Goal: Task Accomplishment & Management: Use online tool/utility

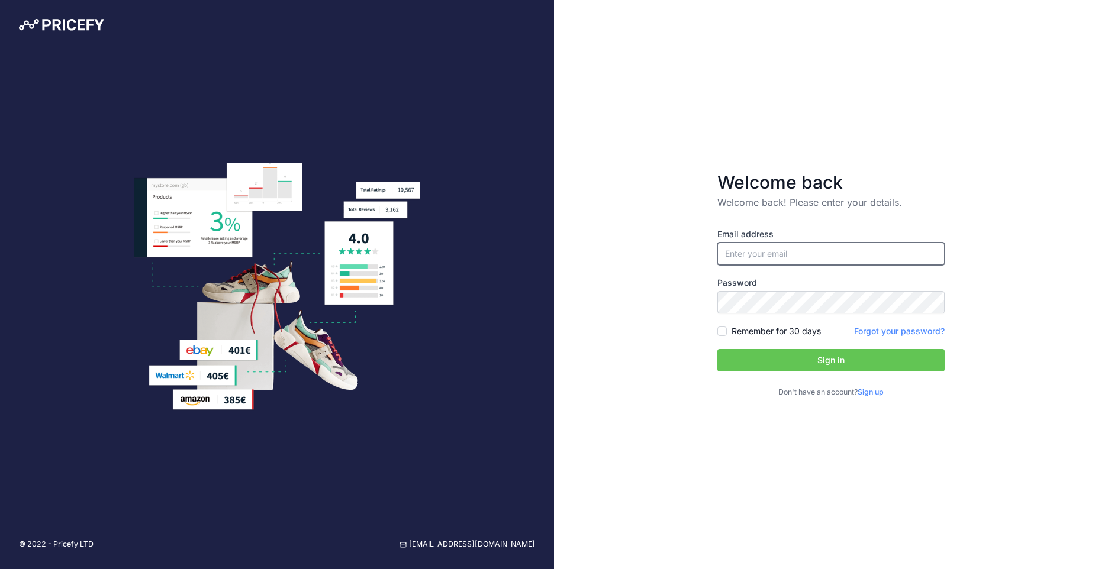
click at [778, 255] on input "email" at bounding box center [830, 254] width 227 height 22
type input "[EMAIL_ADDRESS][DOMAIN_NAME]"
click at [833, 361] on button "Sign in" at bounding box center [830, 360] width 227 height 22
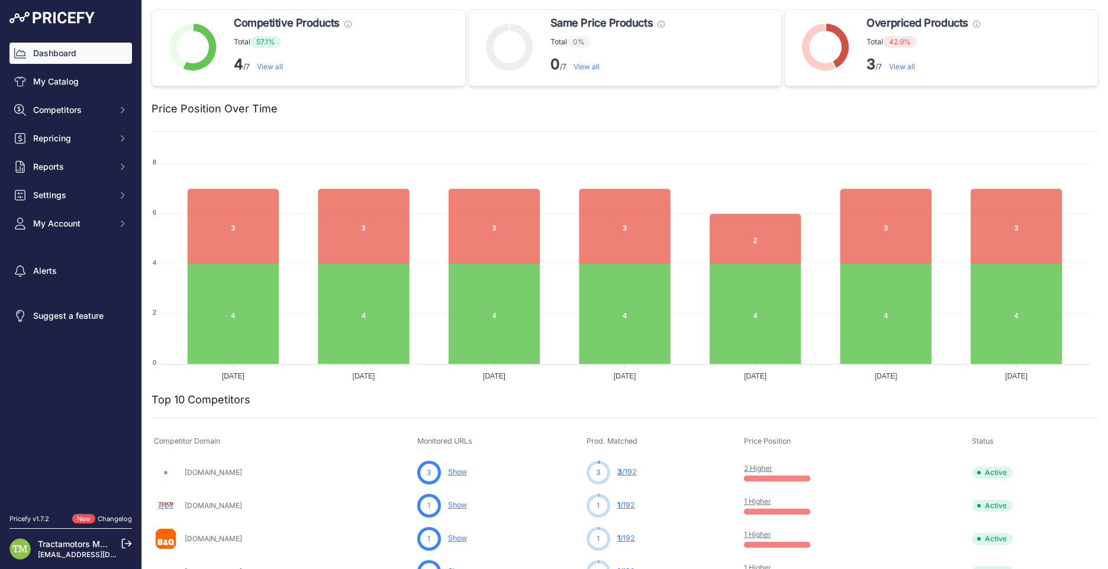
click at [267, 69] on link "View all" at bounding box center [270, 66] width 26 height 9
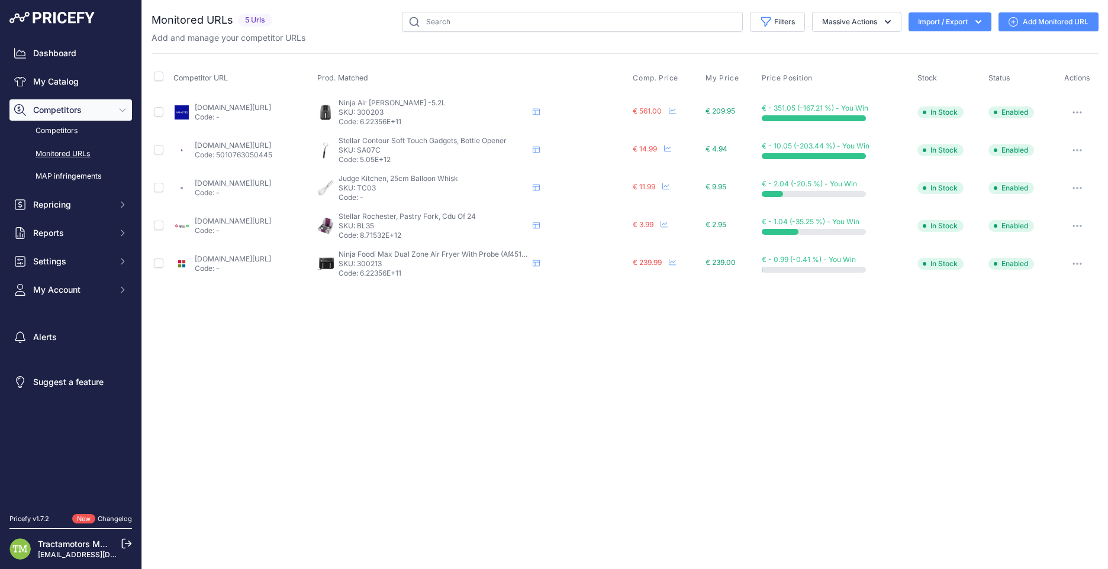
click at [247, 107] on link "arnotts.ie/electrical/kitchen-appliances/cooking-appliances/ninja/air-fryer-max…" at bounding box center [233, 107] width 76 height 9
click at [662, 113] on span "€ 561.00" at bounding box center [647, 111] width 29 height 9
click at [70, 120] on button "Competitors" at bounding box center [70, 109] width 123 height 21
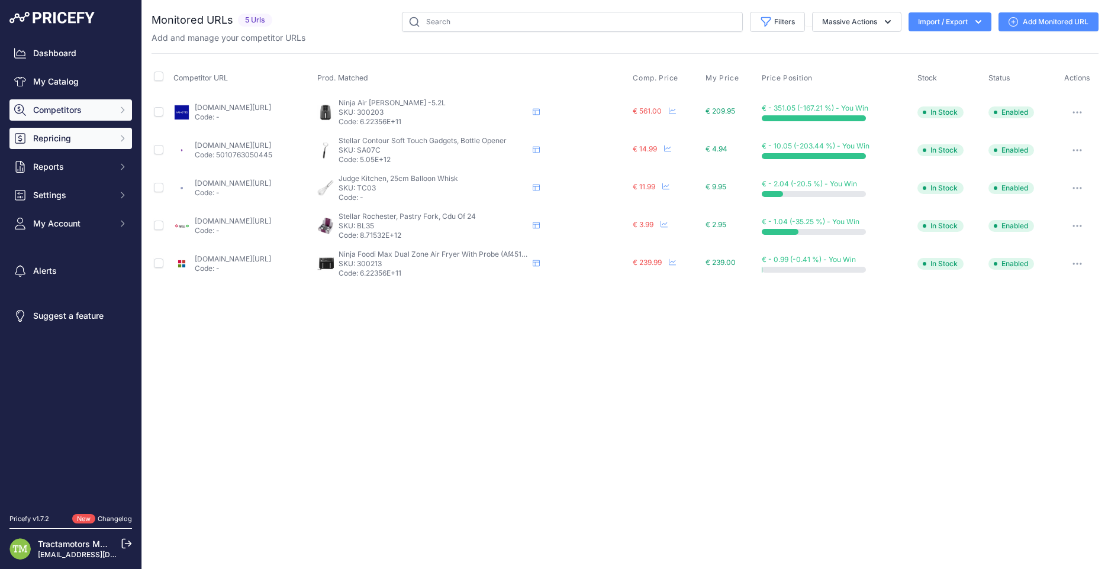
click at [68, 128] on button "Repricing" at bounding box center [70, 138] width 123 height 21
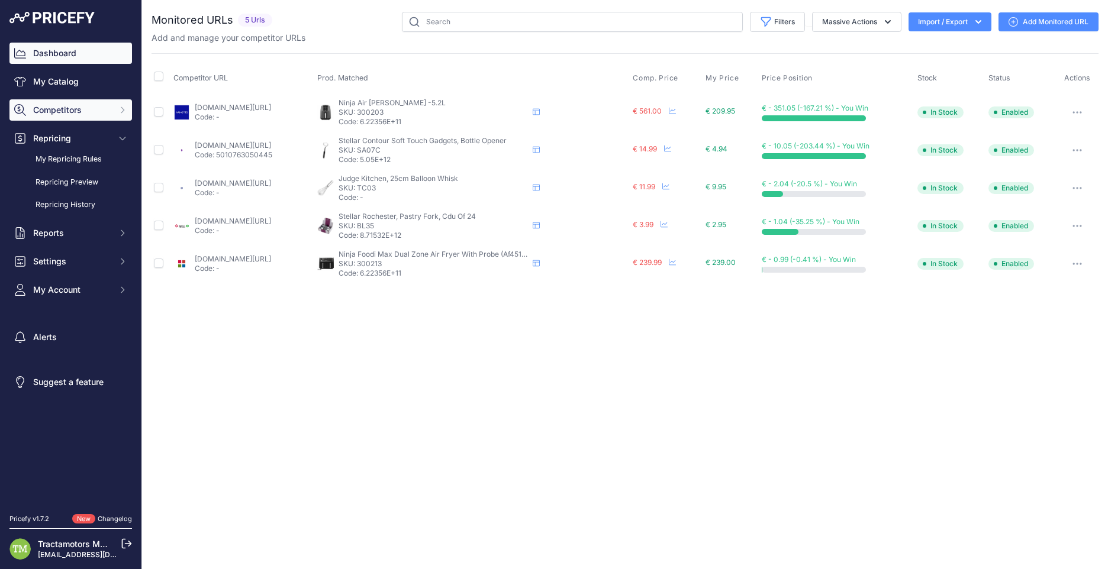
click at [67, 56] on link "Dashboard" at bounding box center [70, 53] width 123 height 21
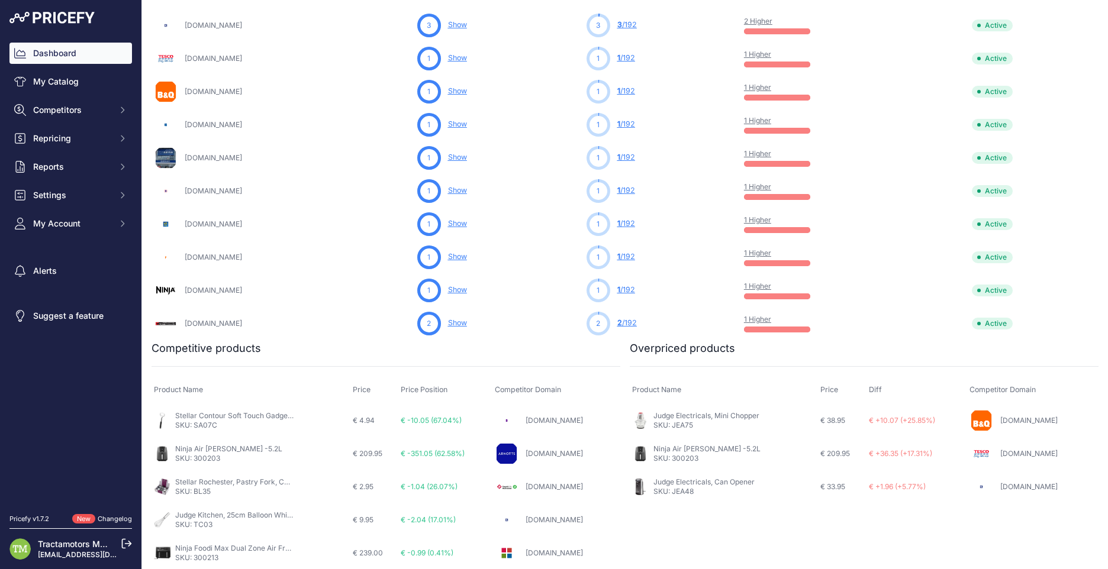
scroll to position [448, 0]
